Goal: Find specific page/section: Find specific page/section

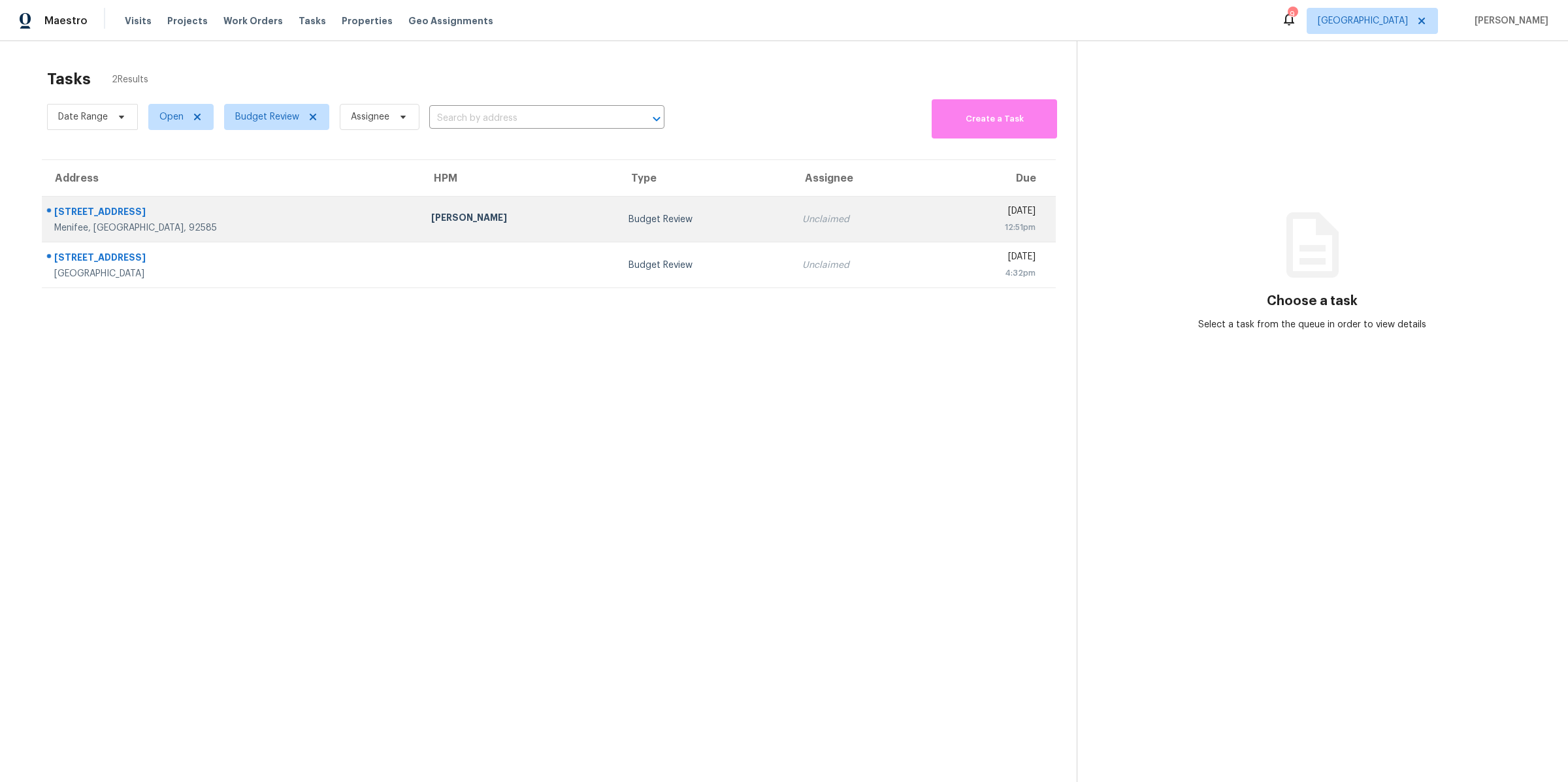
click at [232, 221] on div "[STREET_ADDRESS]" at bounding box center [232, 213] width 356 height 16
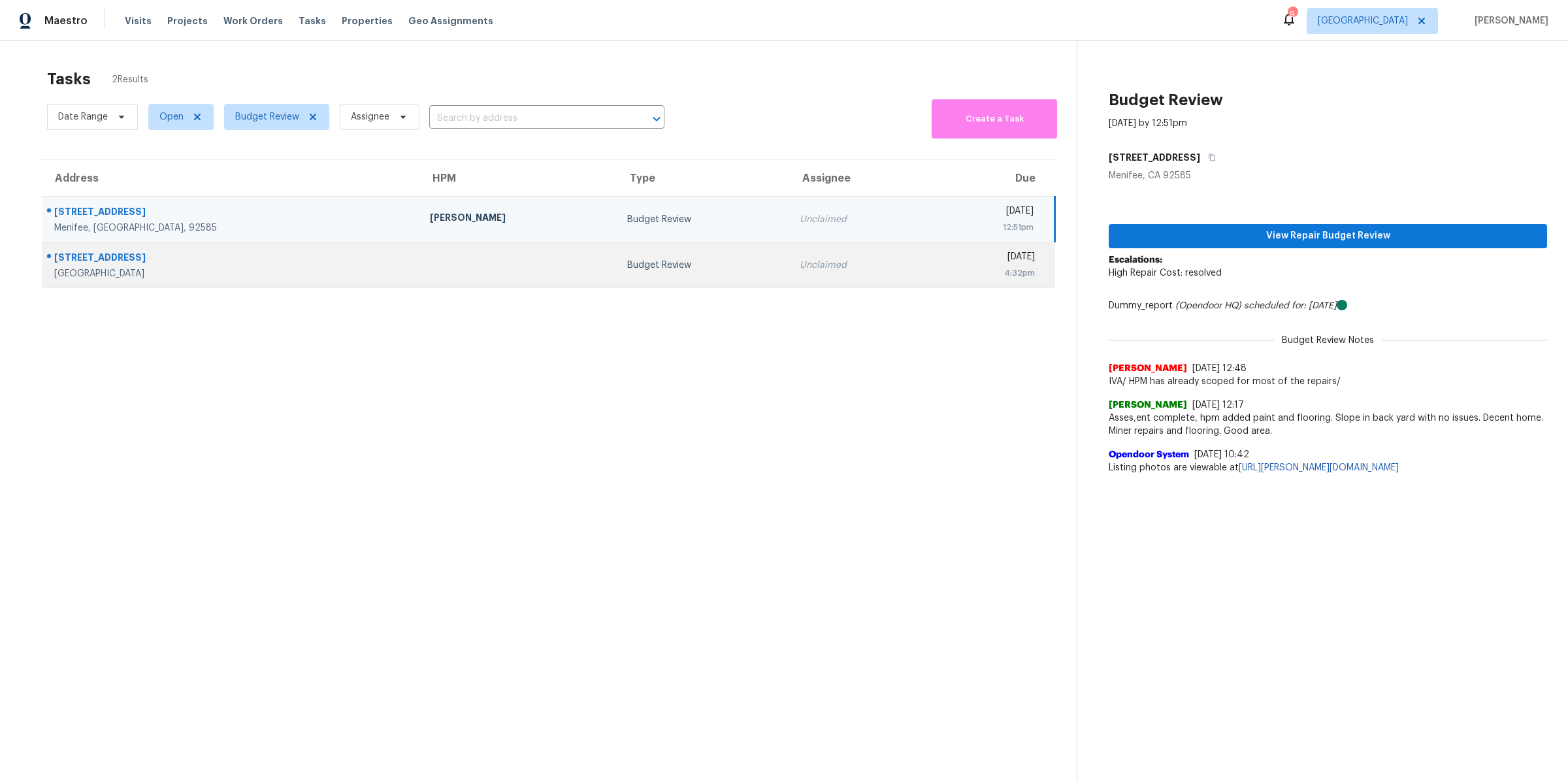
click at [246, 280] on div "[GEOGRAPHIC_DATA]" at bounding box center [231, 274] width 354 height 13
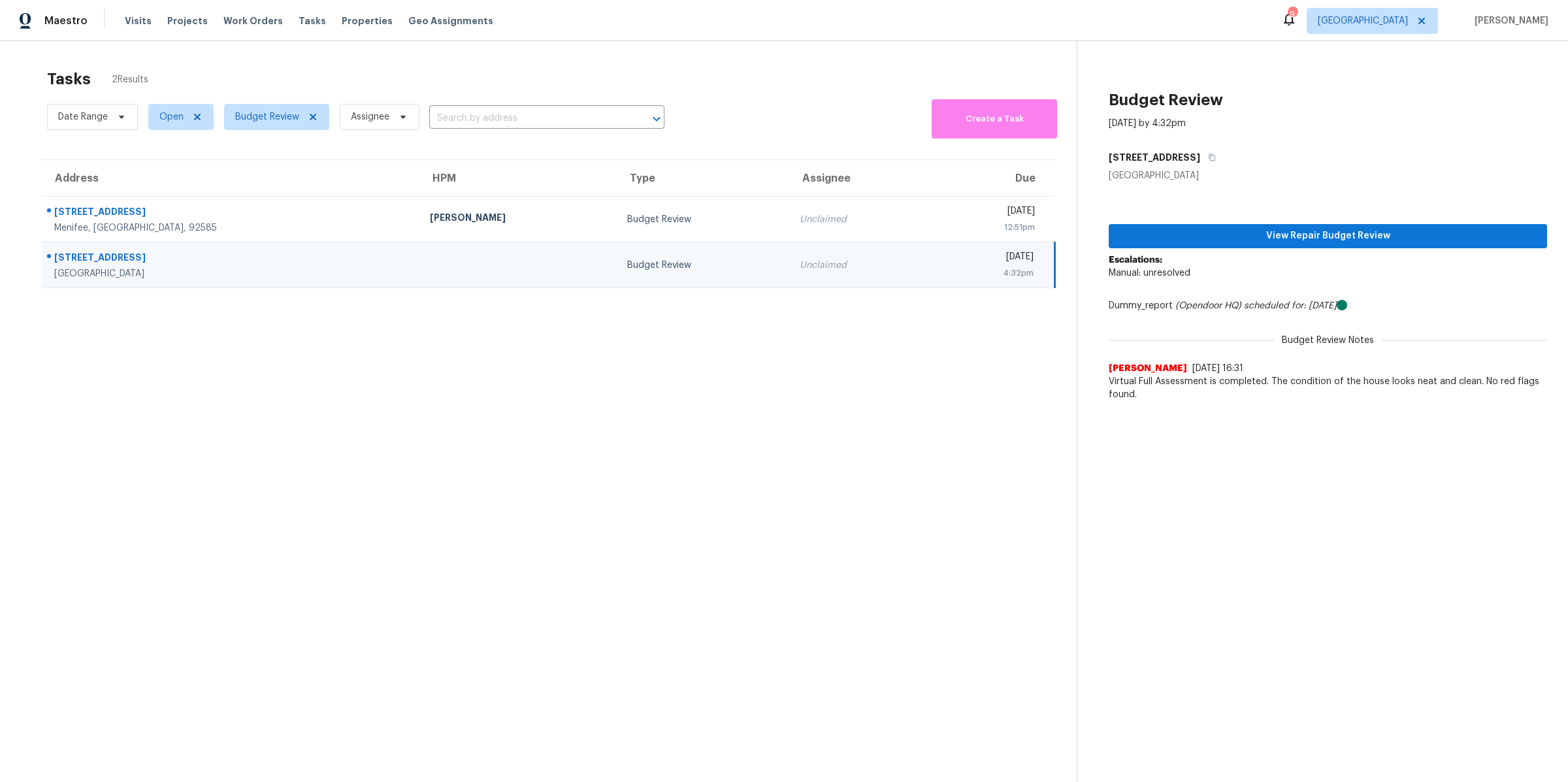
click at [247, 270] on div "[GEOGRAPHIC_DATA]" at bounding box center [231, 274] width 354 height 13
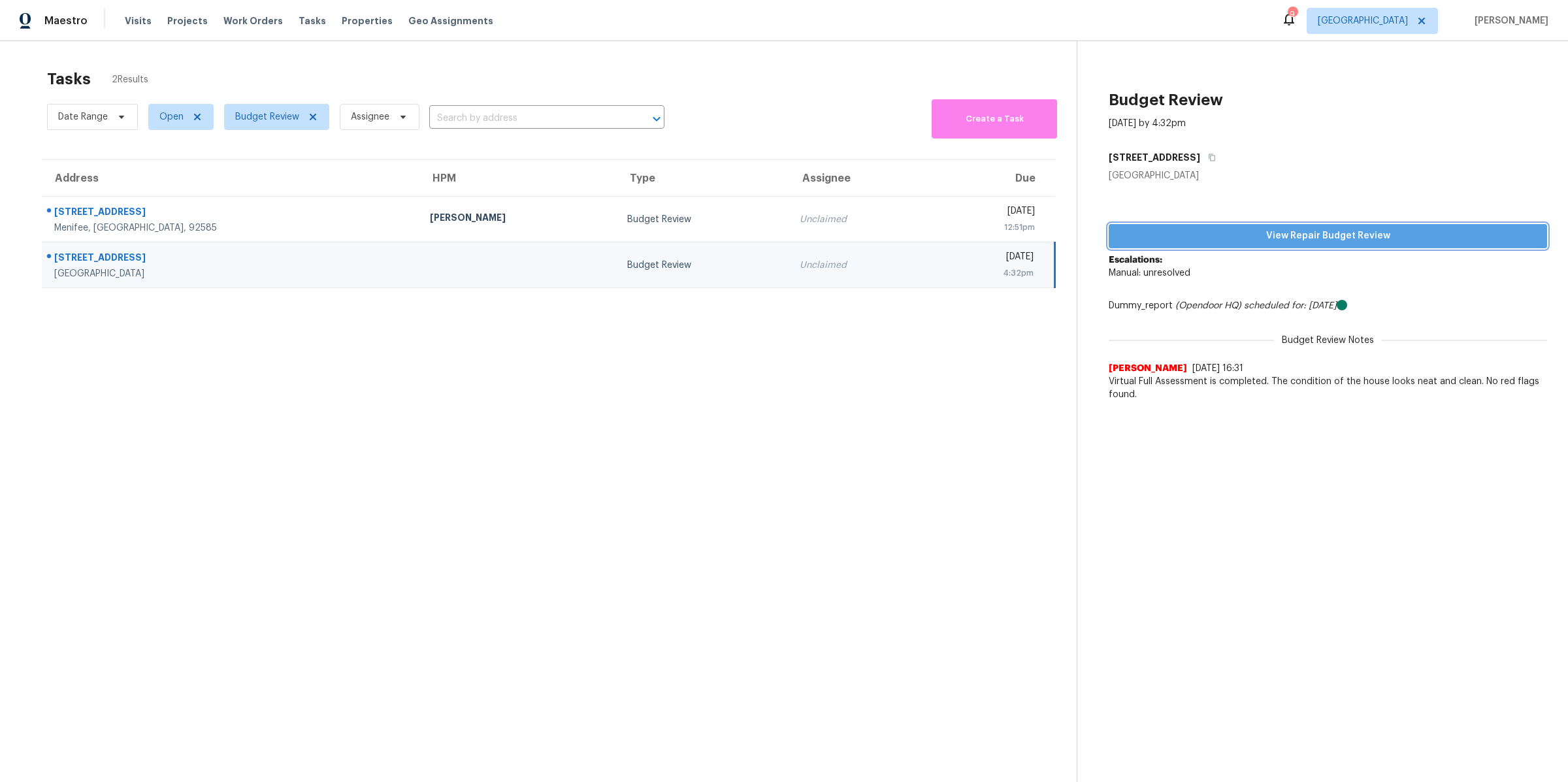
click at [1240, 233] on span "View Repair Budget Review" at bounding box center [1328, 236] width 418 height 16
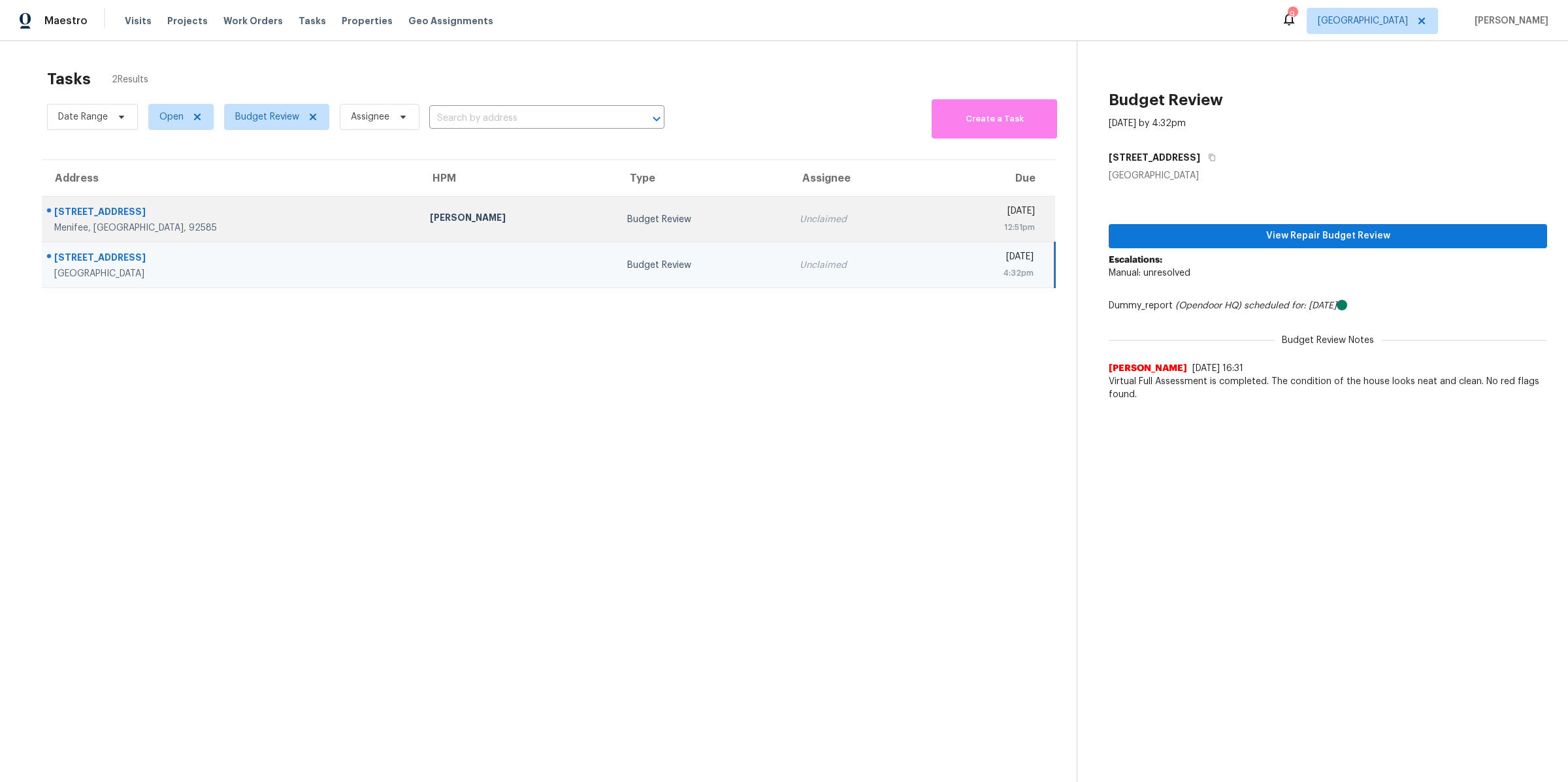
click at [430, 224] on div "[PERSON_NAME]" at bounding box center [518, 219] width 176 height 16
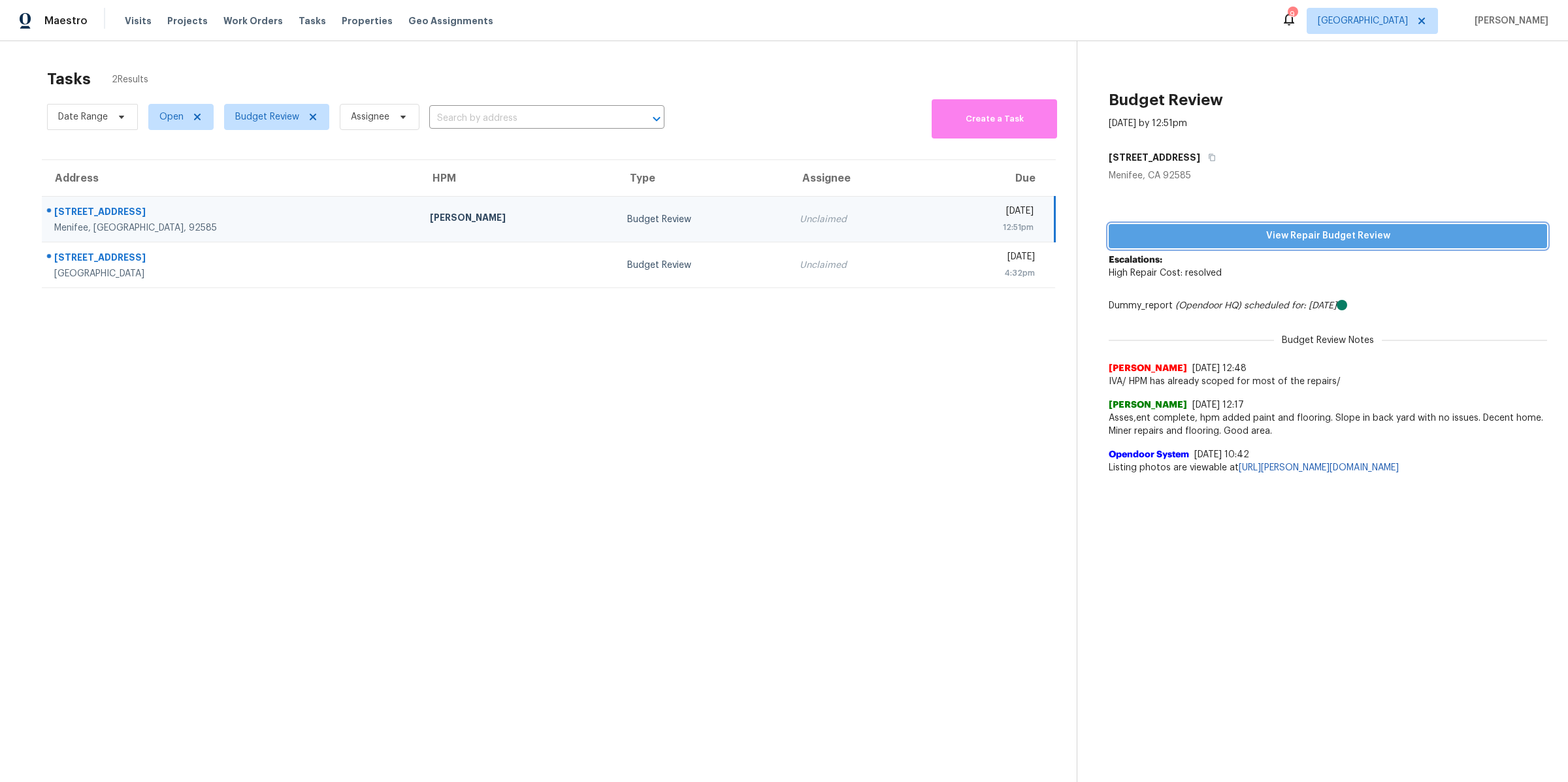
click at [1147, 235] on span "View Repair Budget Review" at bounding box center [1328, 236] width 418 height 16
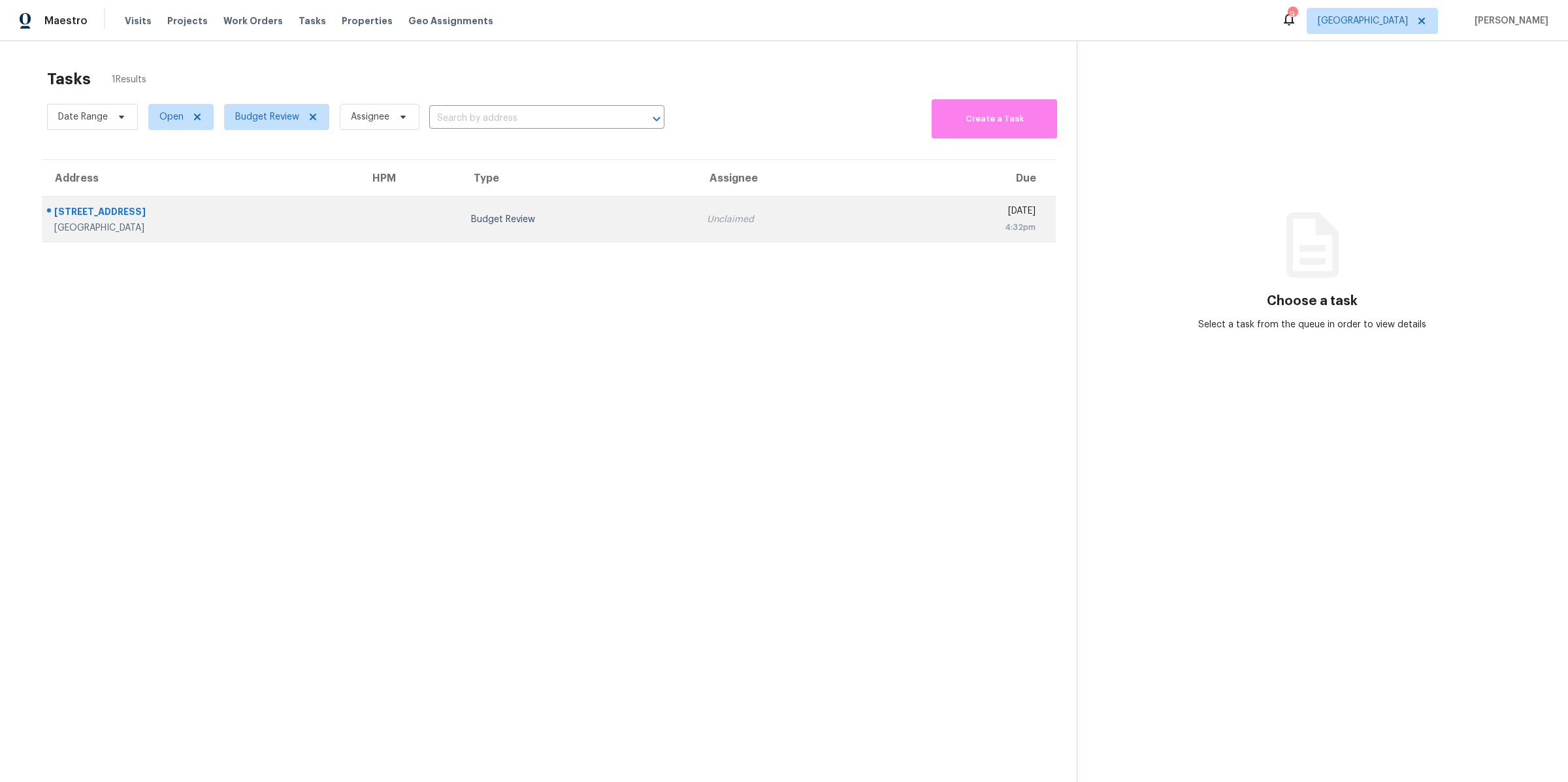
click at [230, 234] on div "[GEOGRAPHIC_DATA]" at bounding box center [201, 228] width 295 height 13
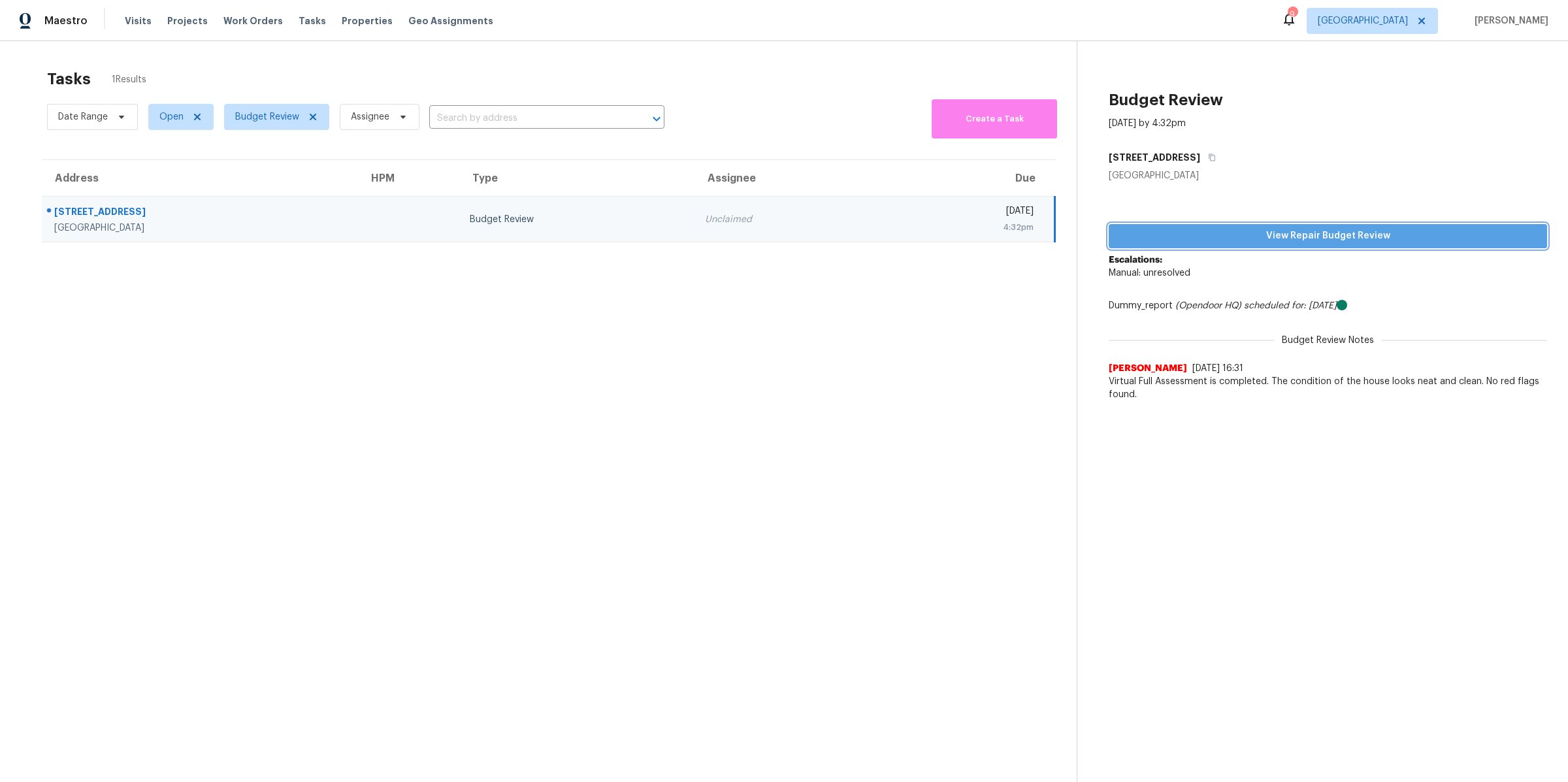
click at [1252, 241] on span "View Repair Budget Review" at bounding box center [1328, 236] width 418 height 16
